Goal: Task Accomplishment & Management: Use online tool/utility

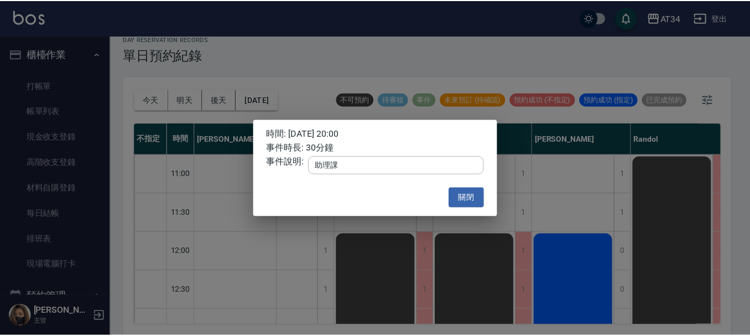
scroll to position [574, 0]
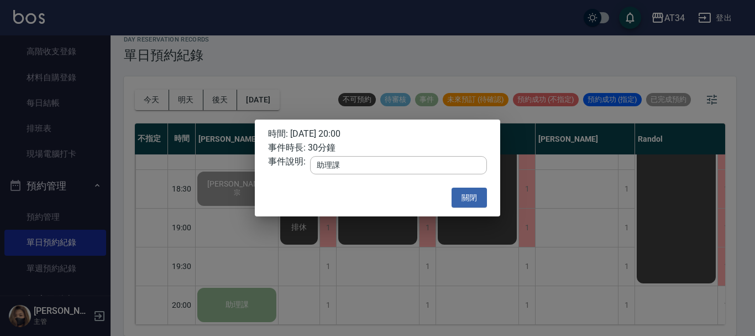
click at [329, 55] on div "時間: 2025/08/11 20:00 事件時長: 30分鐘 事件說明: 助理課 x ​ 關閉" at bounding box center [377, 168] width 755 height 336
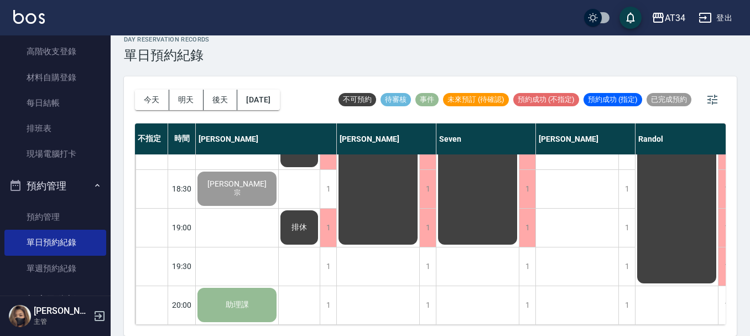
click at [436, 184] on div "1" at bounding box center [387, 188] width 100 height 39
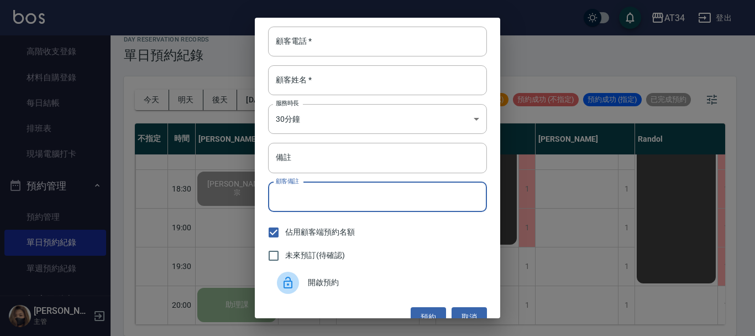
click at [427, 184] on input "顧客備註" at bounding box center [377, 197] width 219 height 30
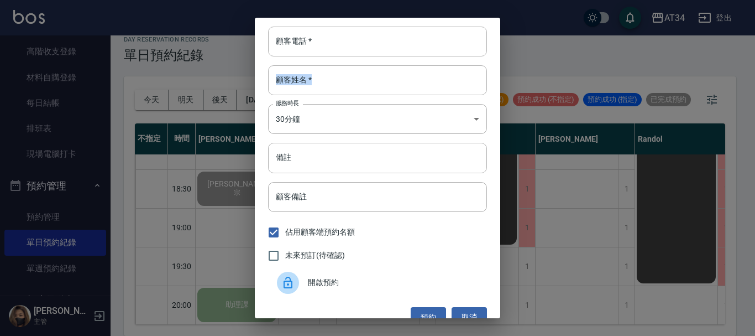
drag, startPoint x: 582, startPoint y: 64, endPoint x: 720, endPoint y: 131, distance: 153.8
click at [720, 131] on div "顧客電話   * 顧客電話   * 顧客姓名   * 顧客姓名   * 服務時長 30分鐘 1 服務時長 備註 備註 顧客備註 顧客備註 佔用顧客端預約名額 …" at bounding box center [377, 168] width 755 height 336
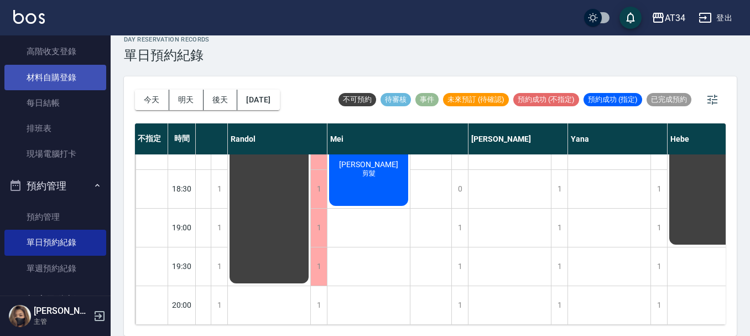
scroll to position [0, 0]
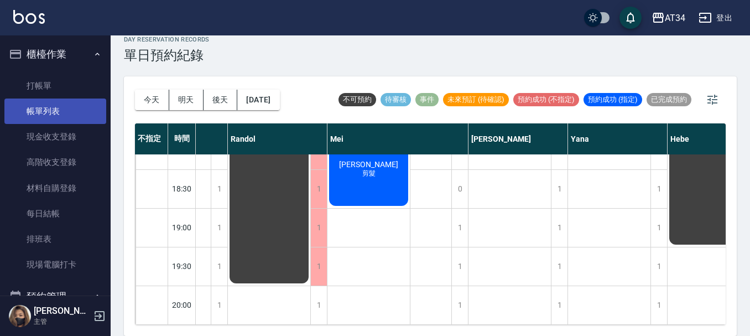
click at [72, 106] on link "帳單列表" at bounding box center [55, 110] width 102 height 25
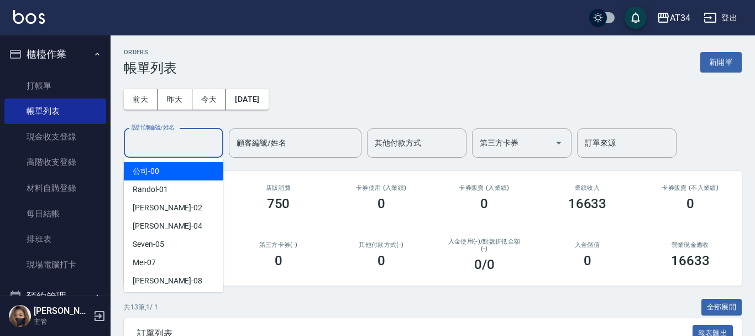
click at [143, 149] on input "設計師編號/姓名" at bounding box center [174, 142] width 90 height 19
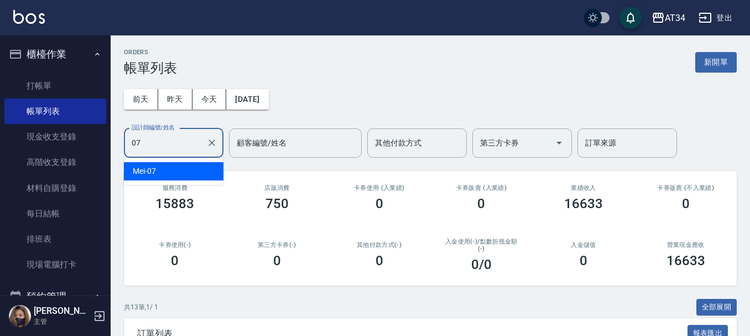
type input "Mei-07"
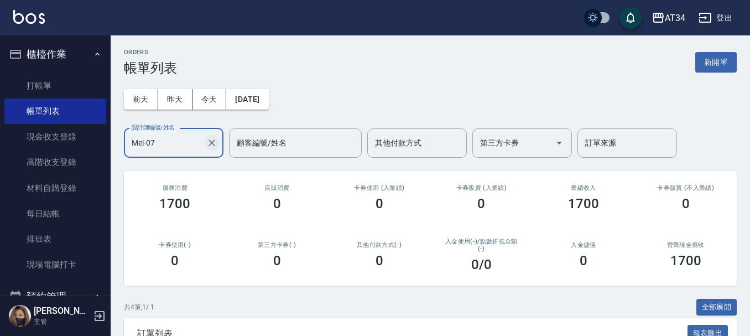
click at [211, 142] on icon "Clear" at bounding box center [211, 142] width 7 height 7
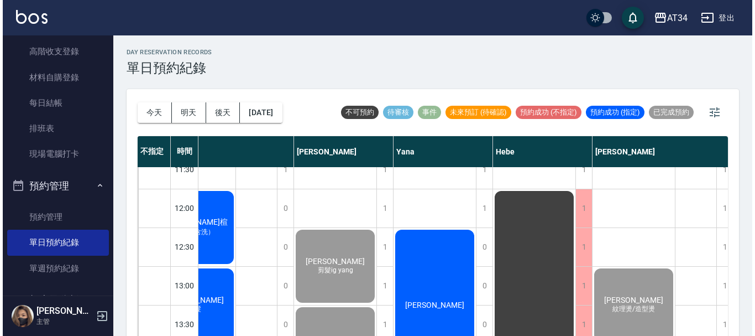
scroll to position [21, 585]
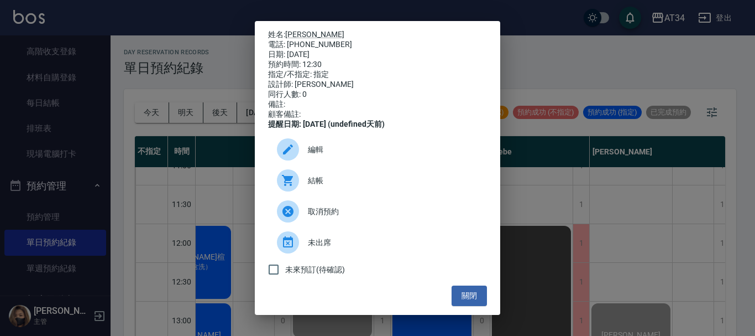
click at [296, 180] on div at bounding box center [288, 180] width 22 height 22
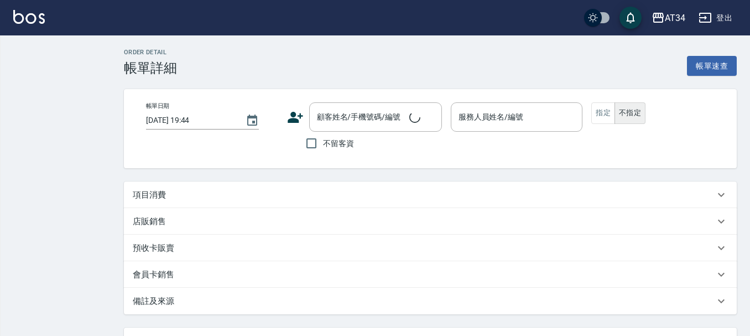
click at [182, 185] on div "項目消費" at bounding box center [430, 194] width 613 height 27
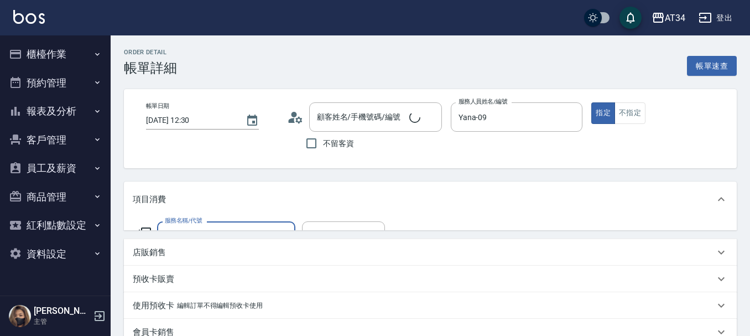
type input "2025/08/11 12:30"
type input "Yana-09"
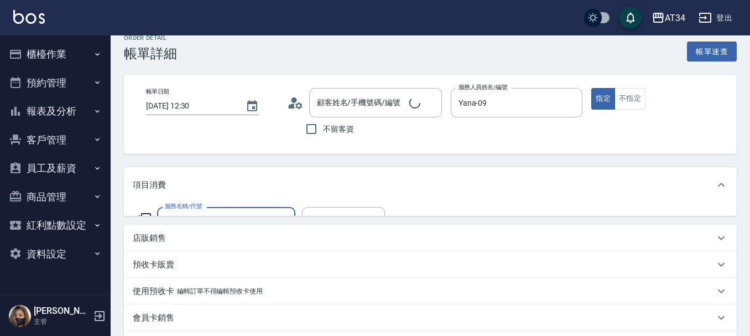
type input "林淑蓮/0922267593/null"
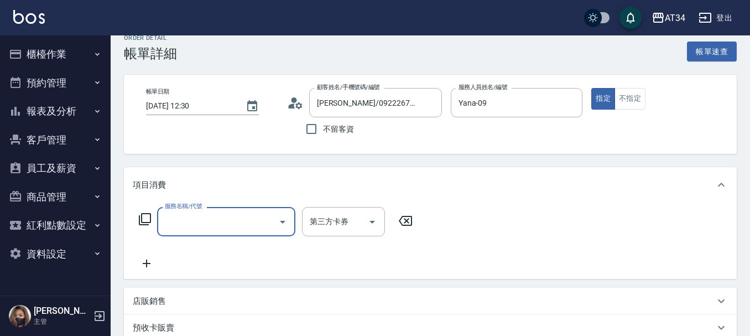
scroll to position [55, 0]
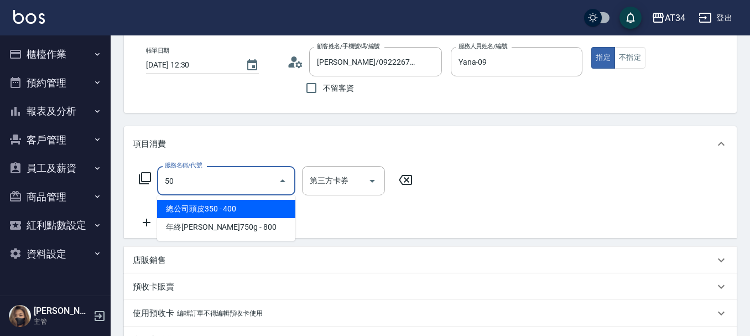
type input "503"
type input "90"
type input "局部髮(503)"
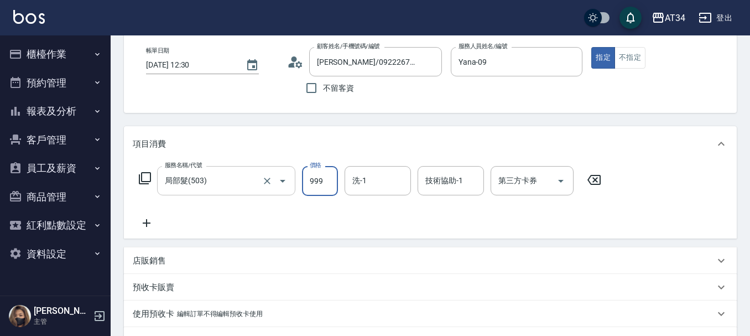
type input "0"
type input "16"
type input "10"
type input "160"
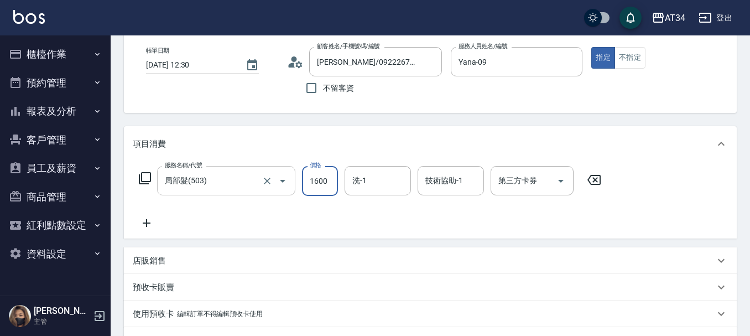
type input "1600"
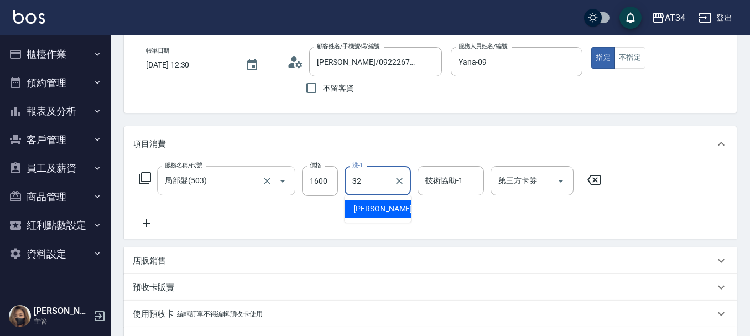
type input "3"
type input "張可芮-36"
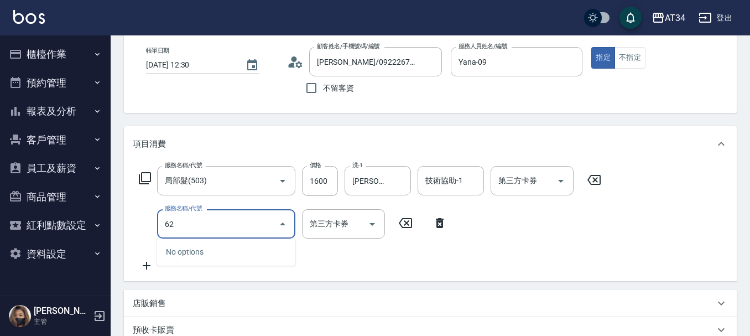
type input "627"
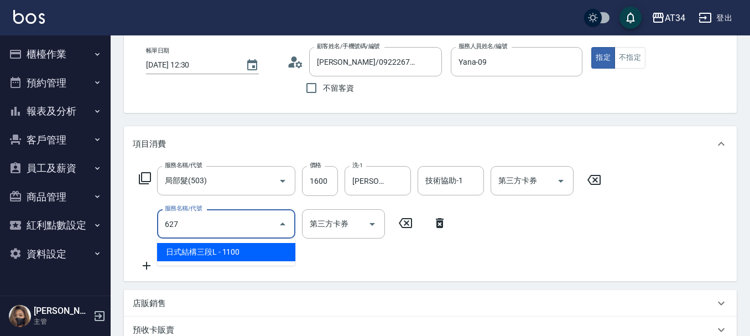
type input "270"
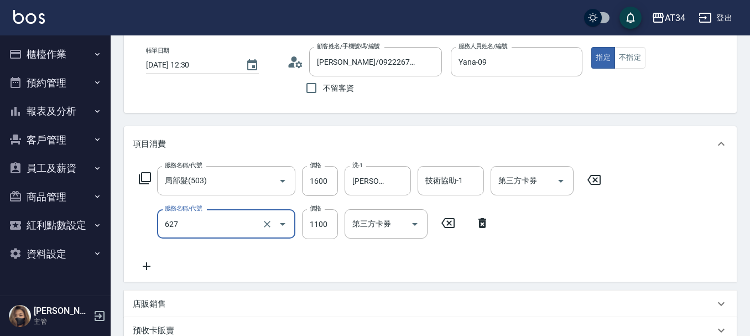
type input "日式結構三段L(627)"
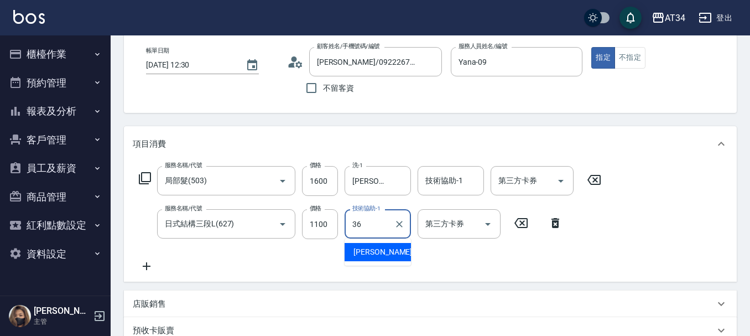
type input "張可芮-36"
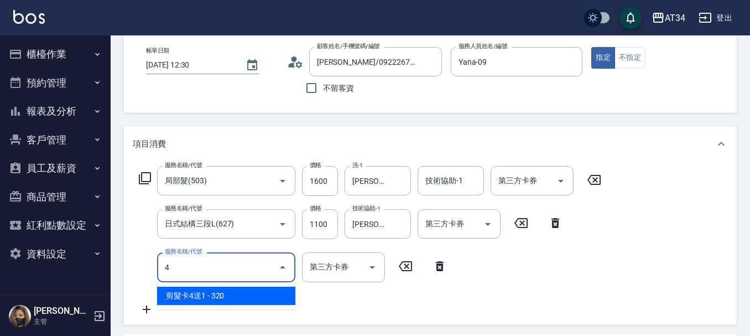
type input "4"
type input "201"
type input "300"
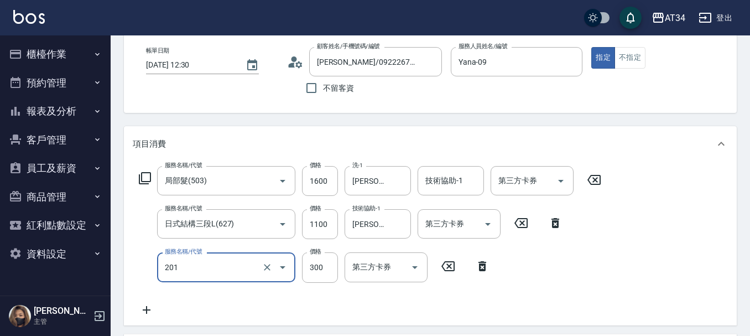
type input "洗髮(201)"
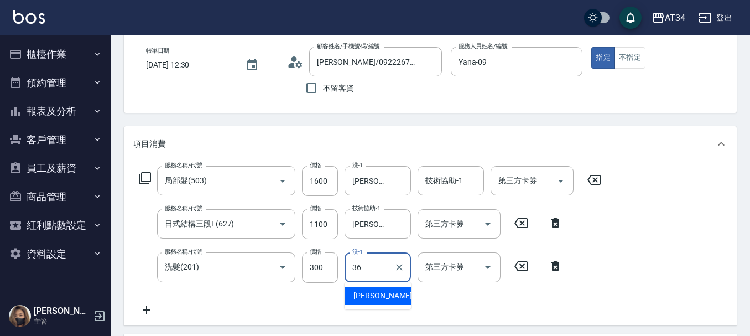
type input "張可芮-36"
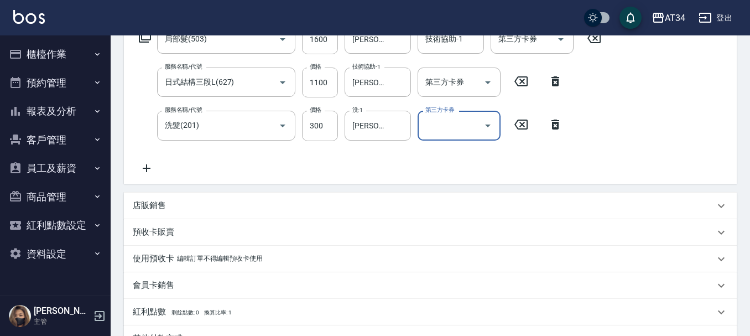
scroll to position [359, 0]
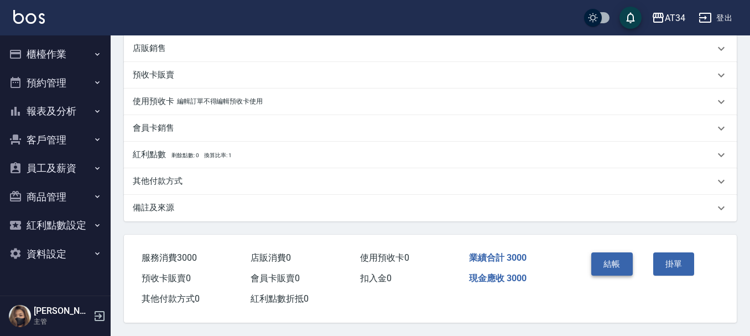
click at [618, 254] on button "結帳" at bounding box center [611, 263] width 41 height 23
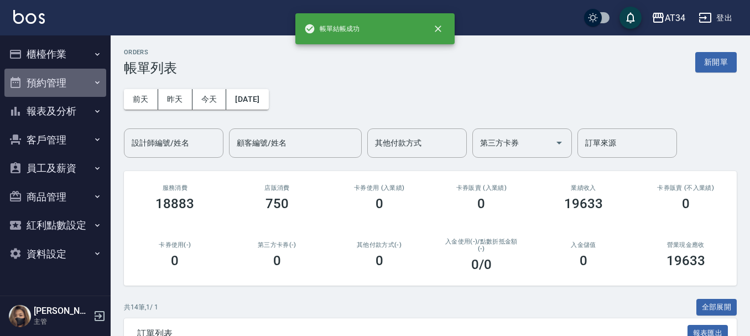
click at [65, 89] on button "預約管理" at bounding box center [55, 83] width 102 height 29
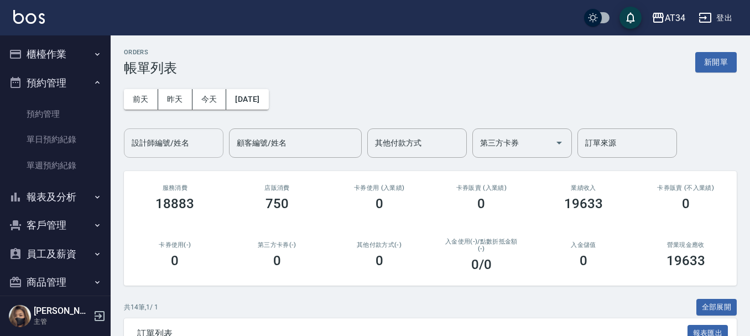
click at [167, 149] on input "設計師編號/姓名" at bounding box center [174, 142] width 90 height 19
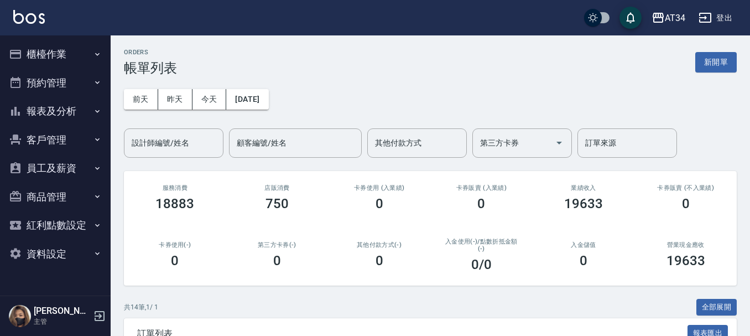
click at [48, 114] on button "報表及分析" at bounding box center [55, 111] width 102 height 29
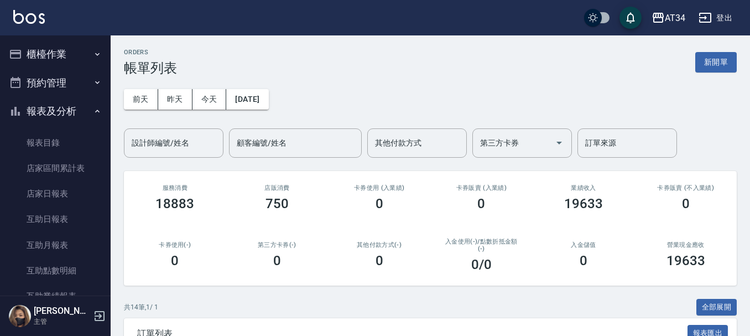
click at [54, 80] on button "預約管理" at bounding box center [55, 83] width 102 height 29
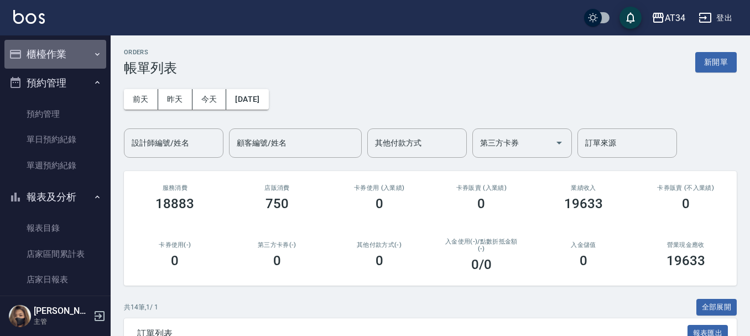
click at [56, 53] on button "櫃檯作業" at bounding box center [55, 54] width 102 height 29
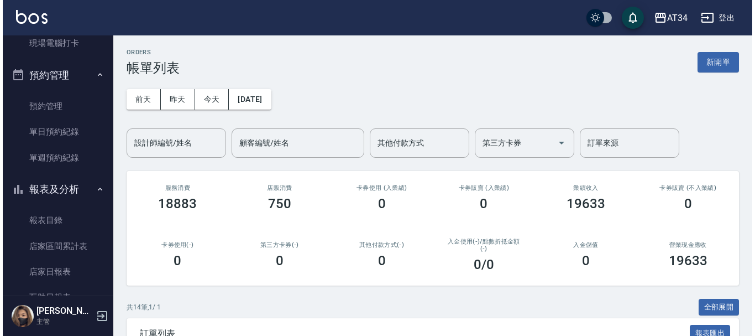
scroll to position [387, 0]
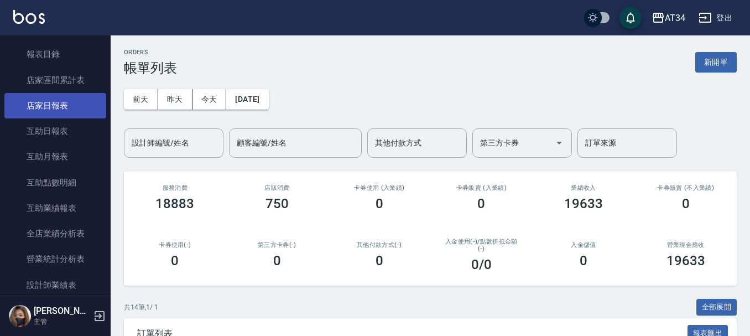
click at [49, 108] on link "店家日報表" at bounding box center [55, 105] width 102 height 25
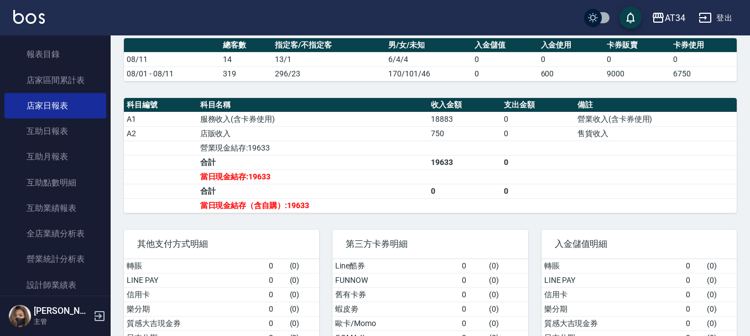
scroll to position [332, 0]
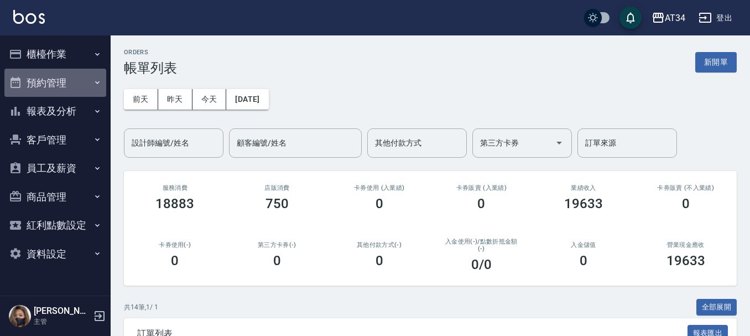
click at [55, 85] on button "預約管理" at bounding box center [55, 83] width 102 height 29
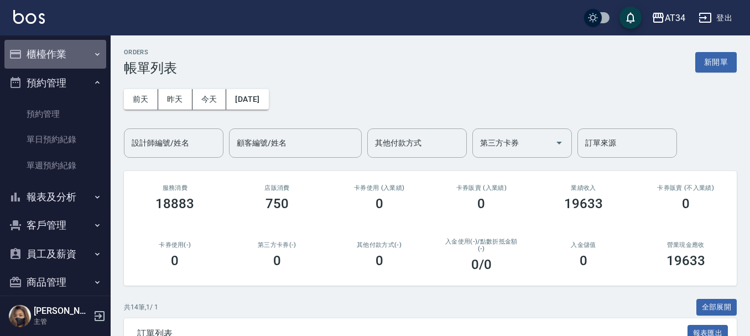
click at [65, 45] on button "櫃檯作業" at bounding box center [55, 54] width 102 height 29
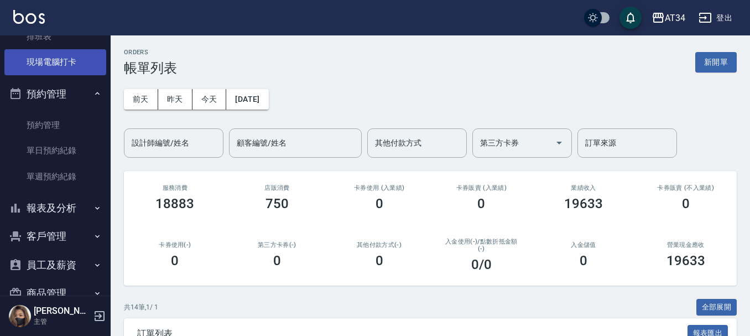
scroll to position [221, 0]
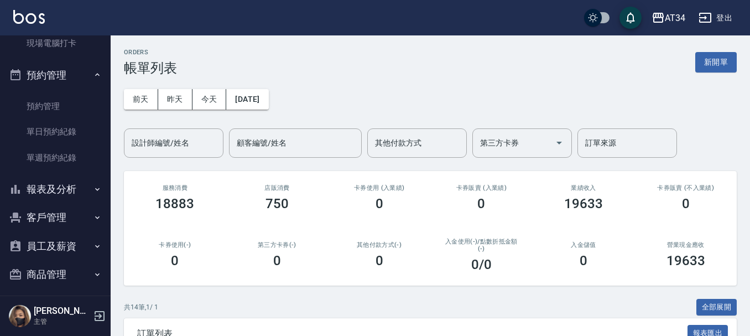
click at [194, 201] on div "18883" at bounding box center [175, 203] width 76 height 15
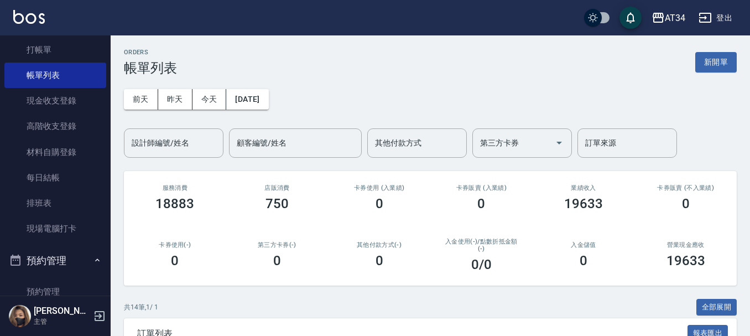
scroll to position [0, 0]
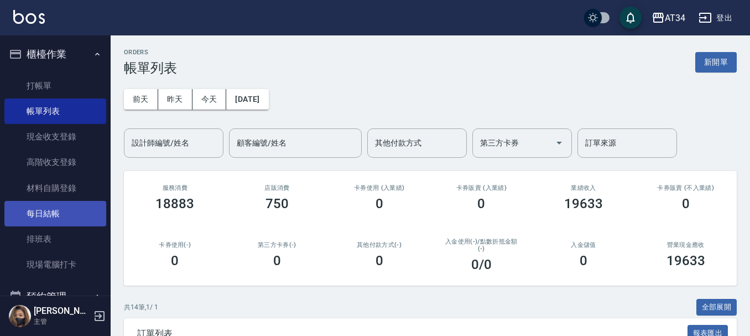
click at [56, 212] on link "每日結帳" at bounding box center [55, 213] width 102 height 25
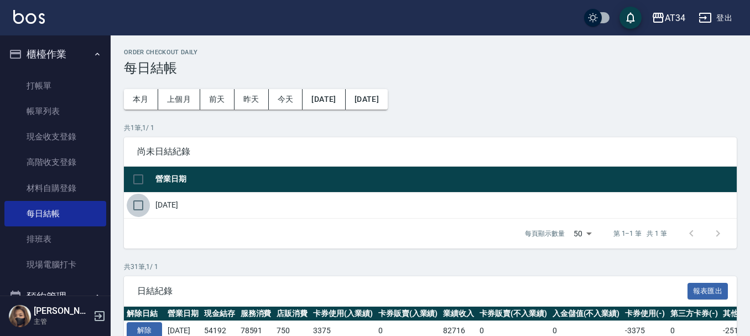
click at [136, 205] on input "checkbox" at bounding box center [138, 205] width 23 height 23
checkbox input "true"
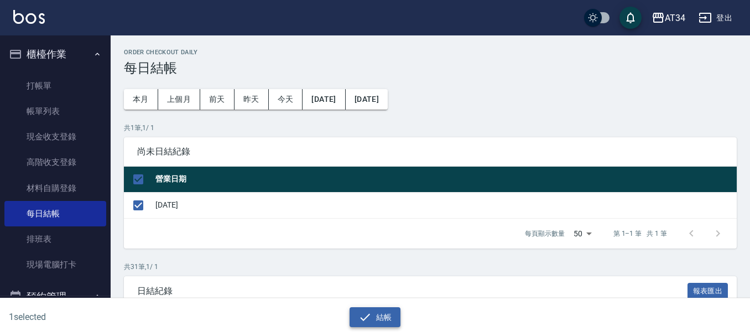
click at [378, 325] on button "結帳" at bounding box center [375, 317] width 51 height 20
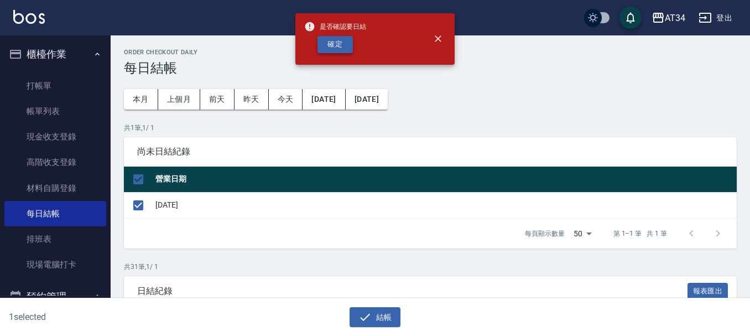
click at [333, 44] on button "確定" at bounding box center [334, 44] width 35 height 17
checkbox input "false"
